Goal: Task Accomplishment & Management: Manage account settings

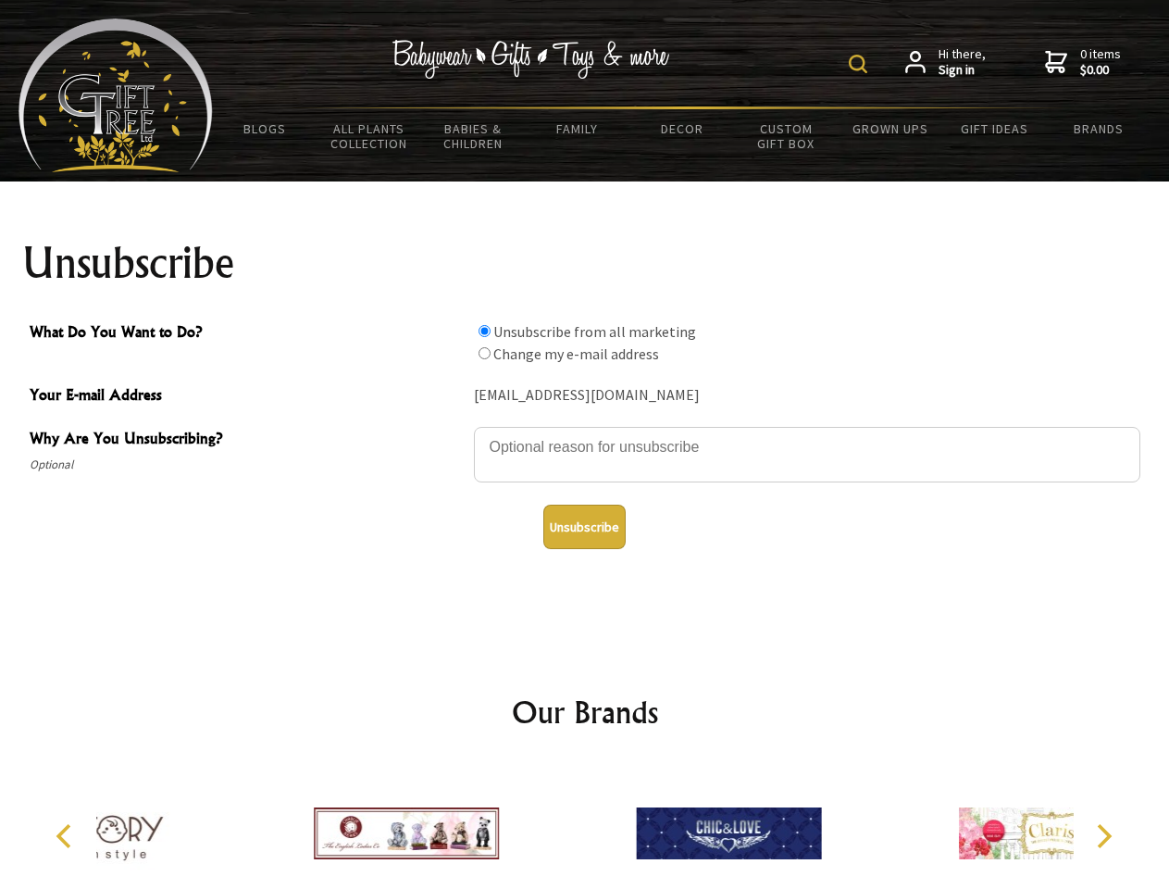
click at [861, 64] on img at bounding box center [858, 64] width 19 height 19
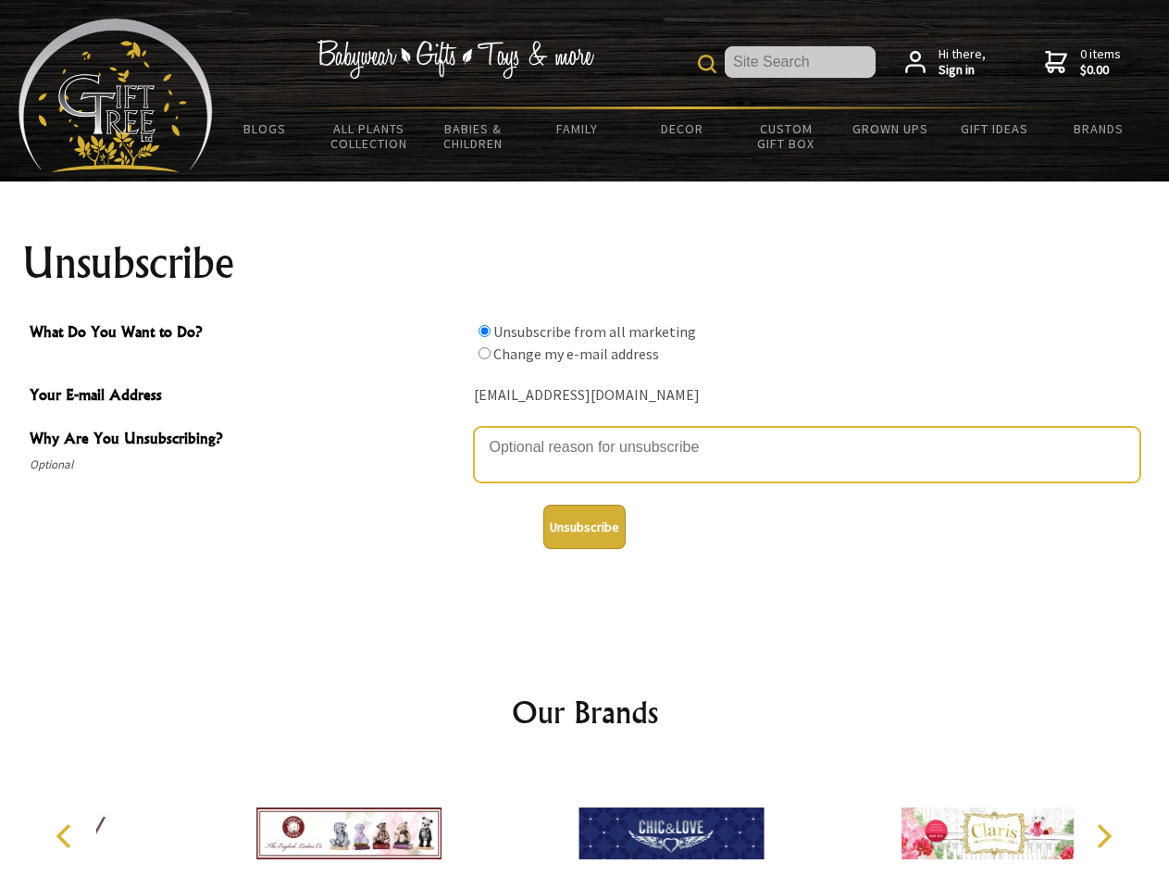
click at [585, 433] on textarea "Why Are You Unsubscribing?" at bounding box center [807, 455] width 667 height 56
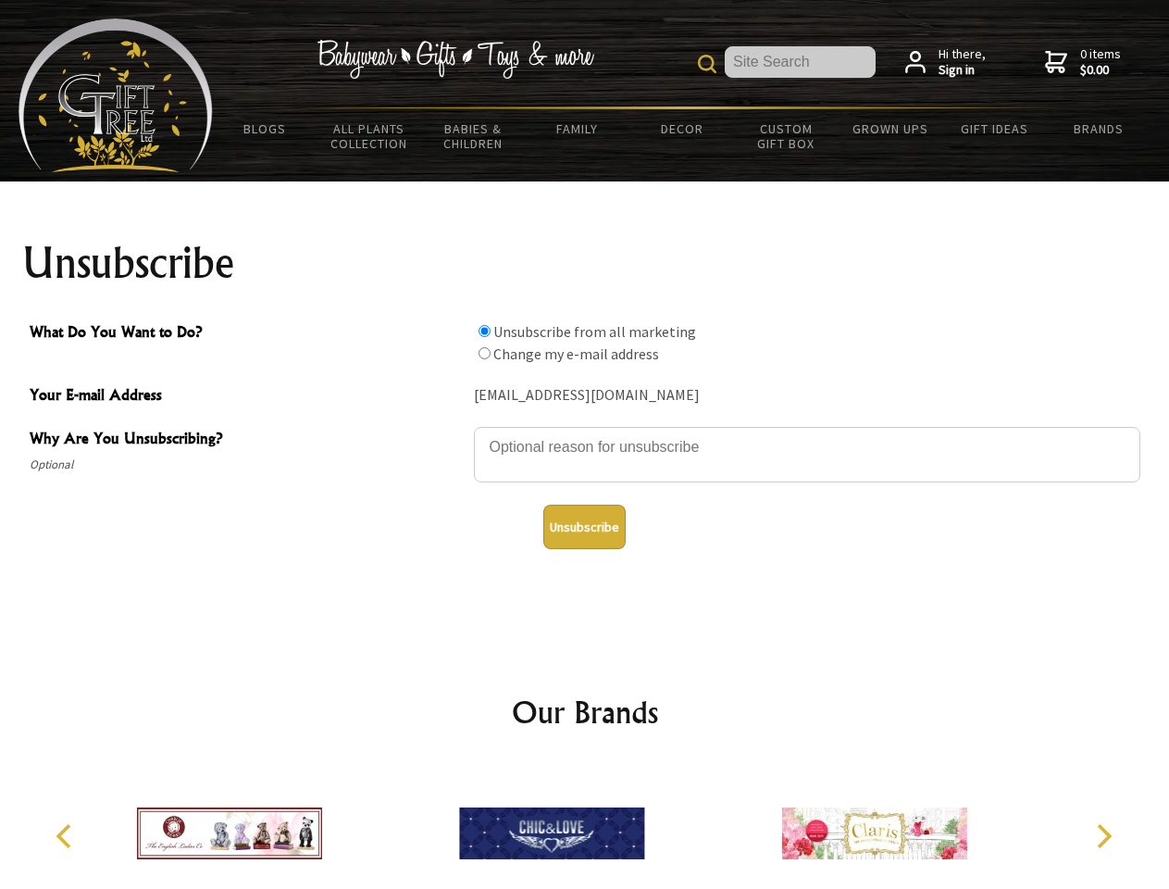
click at [484, 330] on input "What Do You Want to Do?" at bounding box center [485, 331] width 12 height 12
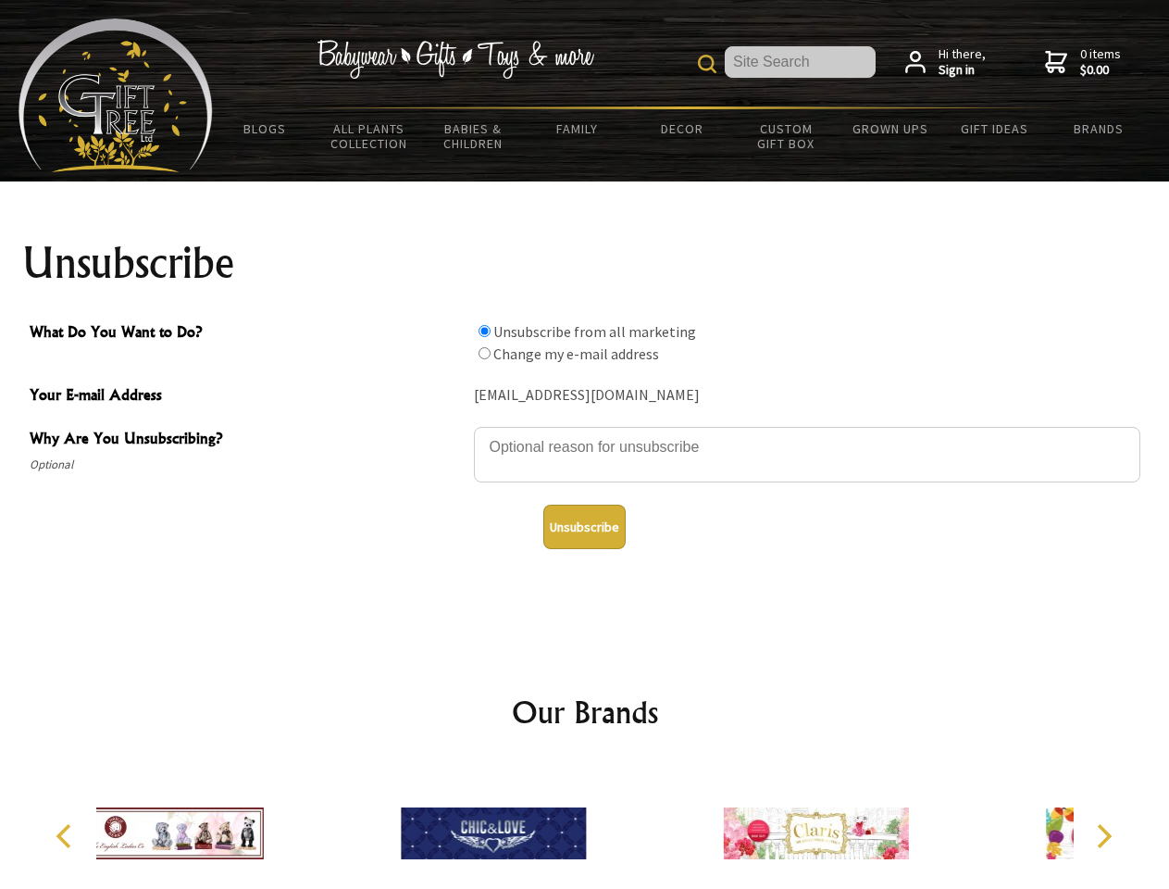
click at [484, 353] on input "What Do You Want to Do?" at bounding box center [485, 353] width 12 height 12
radio input "true"
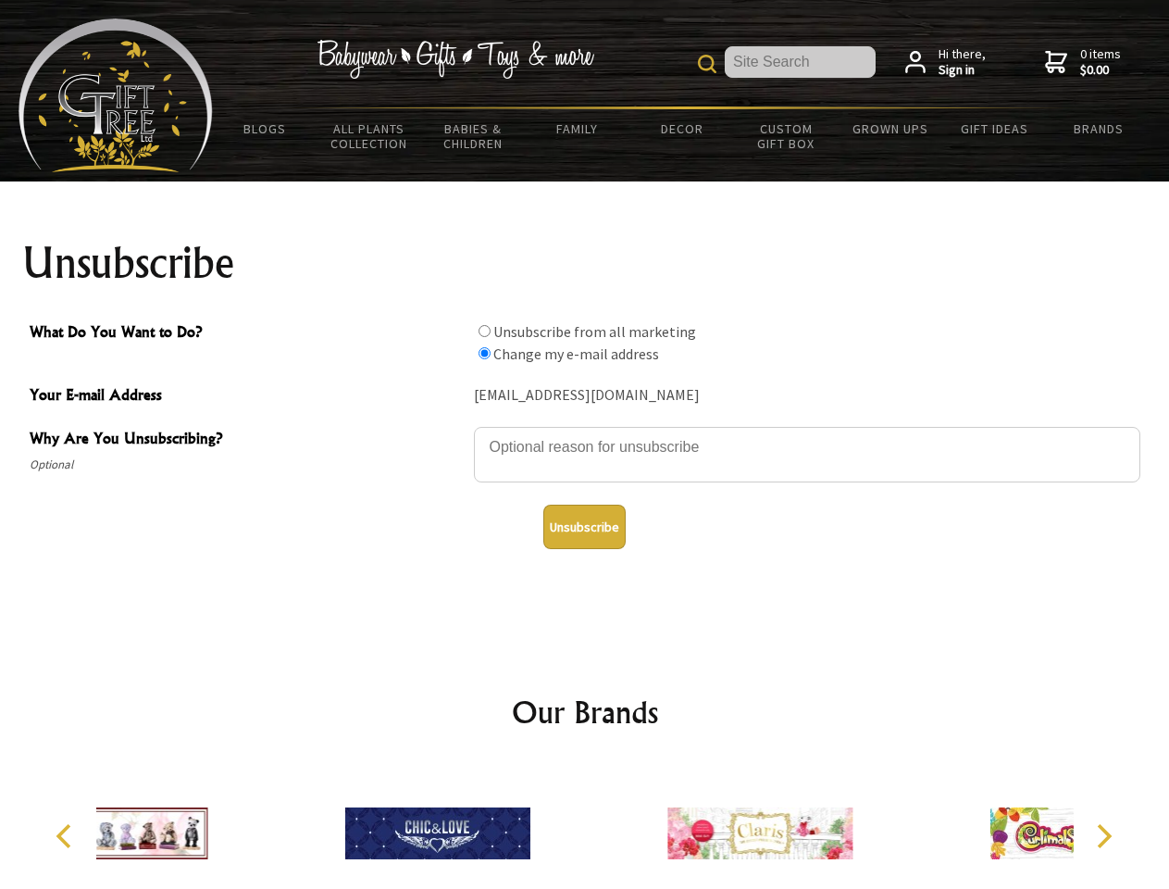
click at [584, 527] on button "Unsubscribe" at bounding box center [584, 527] width 82 height 44
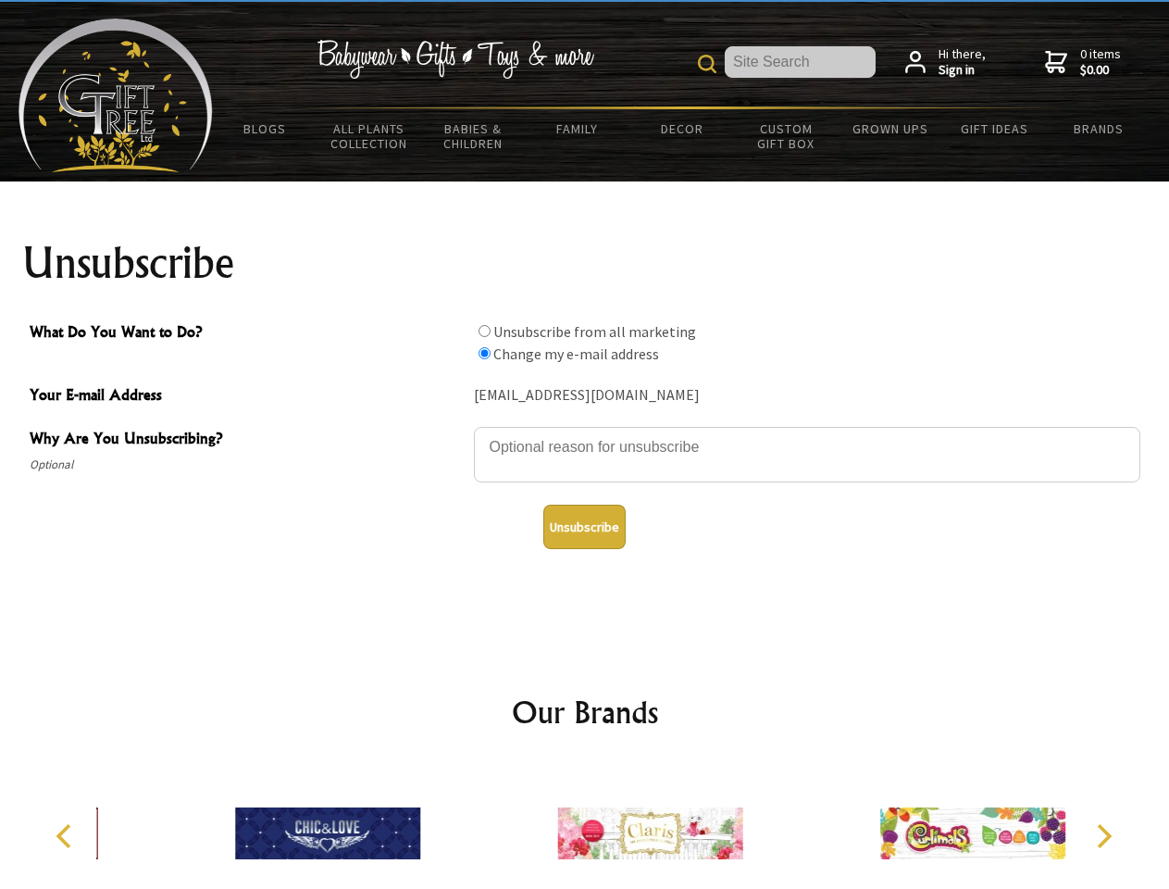
click at [585, 826] on img at bounding box center [649, 833] width 185 height 139
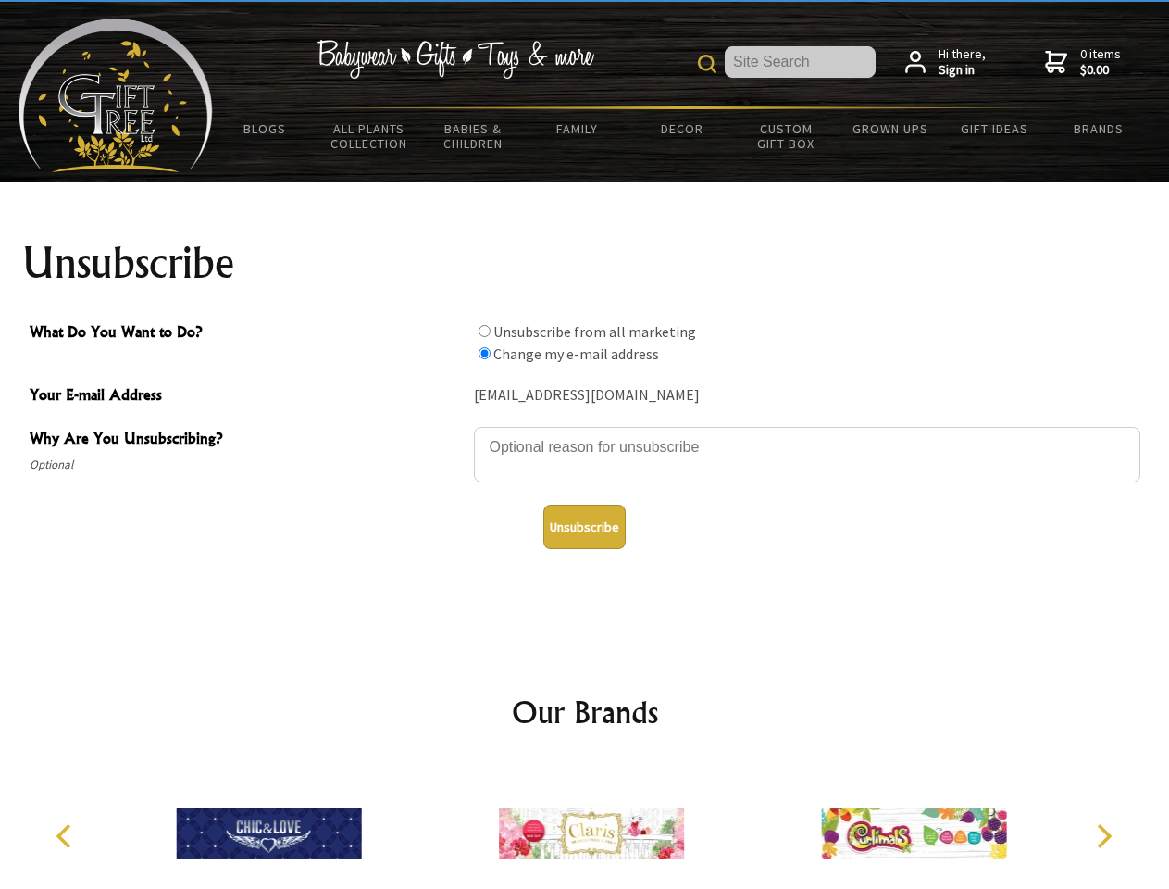
click at [67, 836] on icon "Previous" at bounding box center [66, 836] width 24 height 24
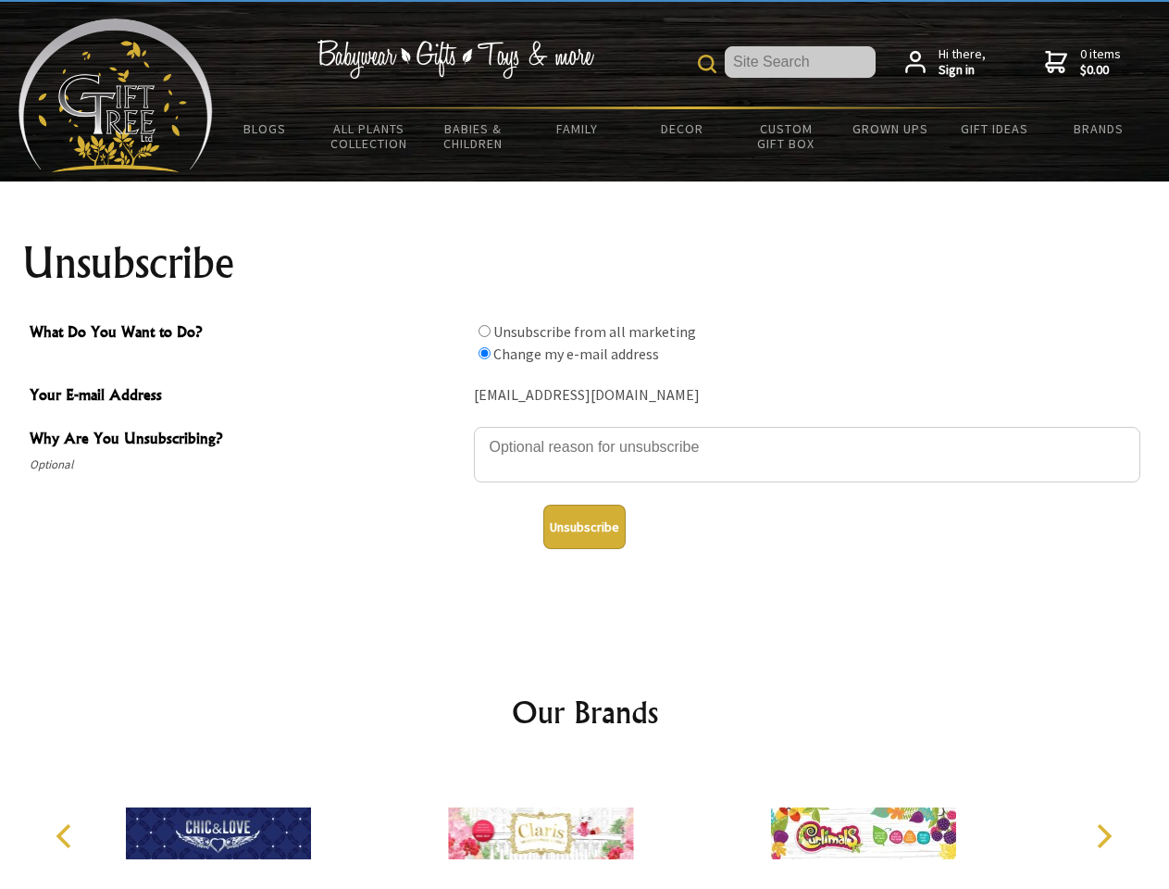
click at [1103, 836] on icon "Next" at bounding box center [1102, 836] width 24 height 24
